Goal: Transaction & Acquisition: Purchase product/service

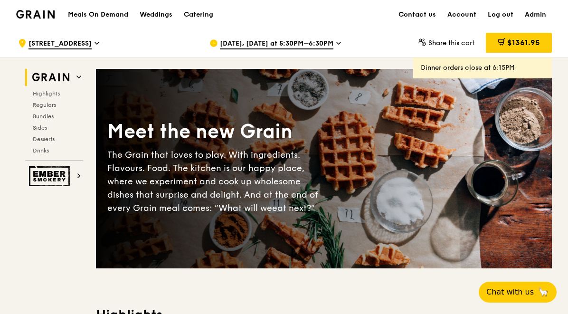
click at [202, 13] on div "Catering" at bounding box center [198, 14] width 29 height 28
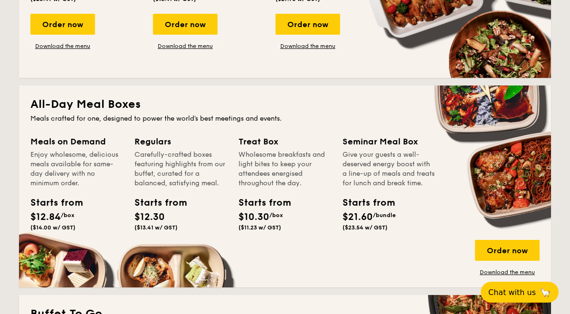
scroll to position [556, 0]
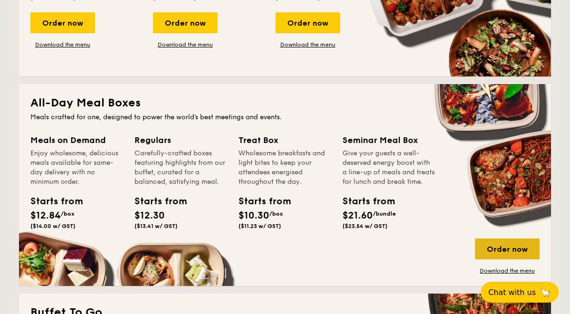
click at [505, 252] on div "Order now" at bounding box center [507, 248] width 65 height 21
click at [487, 269] on link "Download the menu" at bounding box center [507, 271] width 65 height 8
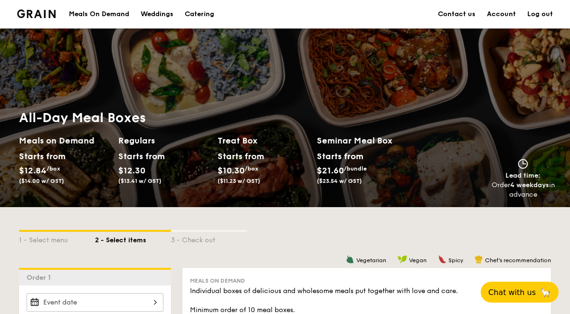
click at [49, 15] on img at bounding box center [36, 13] width 38 height 9
